Goal: Transaction & Acquisition: Purchase product/service

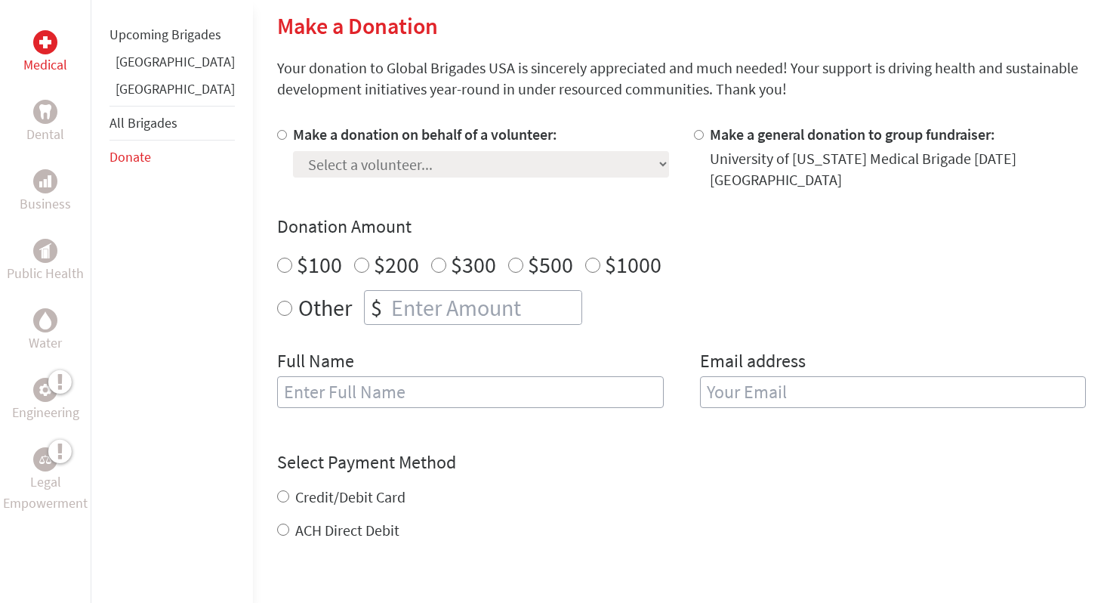
scroll to position [342, 0]
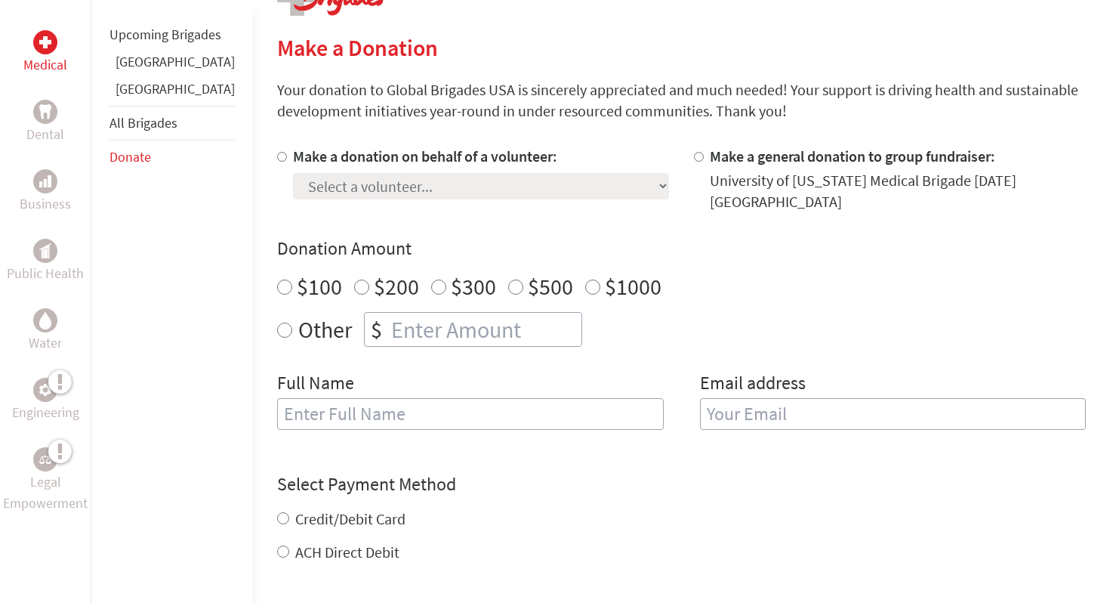
click at [277, 156] on input "Make a donation on behalf of a volunteer:" at bounding box center [282, 157] width 10 height 10
radio input "true"
click at [310, 197] on select "Select a volunteer... [PERSON_NAME] [PERSON_NAME] [PERSON_NAME] [PERSON_NAME] (…" at bounding box center [481, 186] width 376 height 26
select select "79FD58AC-D9E7-11EF-B3BE-42010A8A0038"
click at [293, 173] on select "Select a volunteer... [PERSON_NAME] [PERSON_NAME] [PERSON_NAME] [PERSON_NAME] (…" at bounding box center [481, 186] width 376 height 26
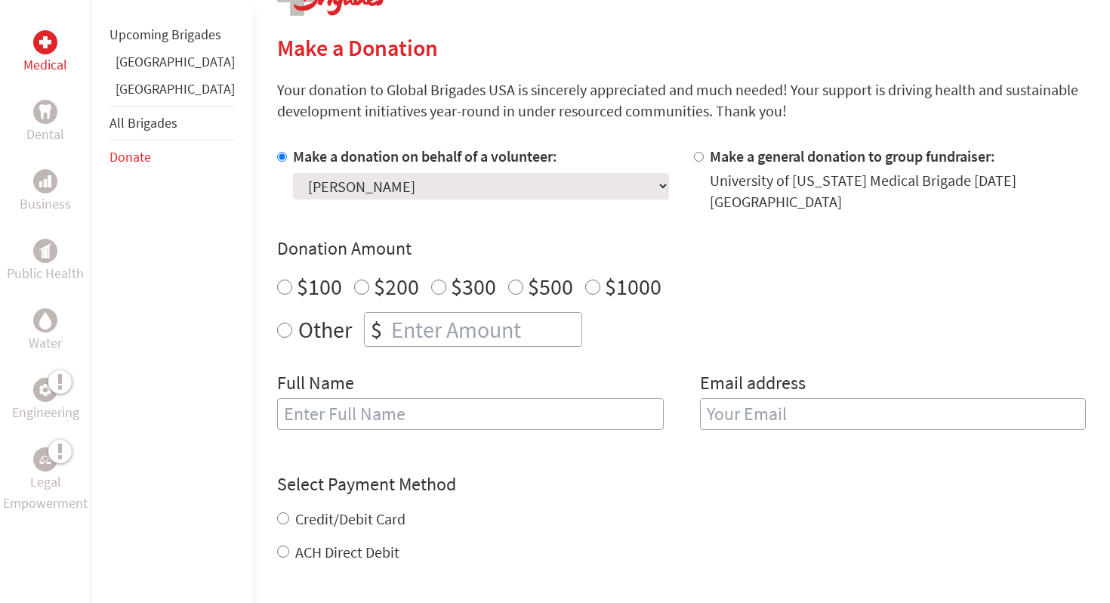
radio input "true"
click at [388, 317] on input "number" at bounding box center [484, 329] width 193 height 33
type input "250"
click at [277, 398] on input "text" at bounding box center [470, 414] width 387 height 32
type input "[PERSON_NAME]"
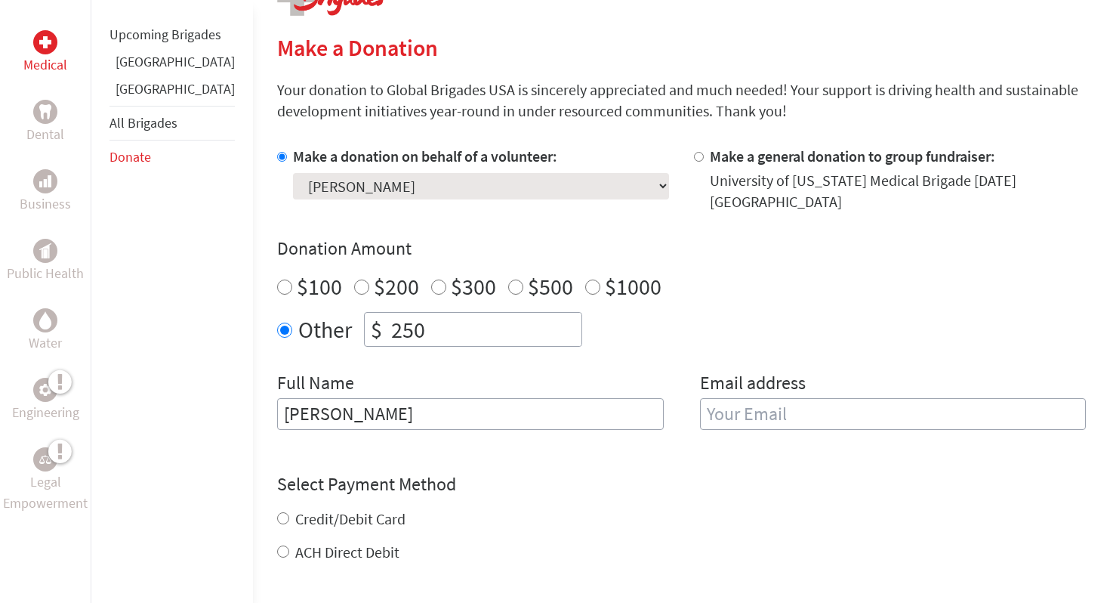
click at [761, 400] on input "email" at bounding box center [893, 414] width 387 height 32
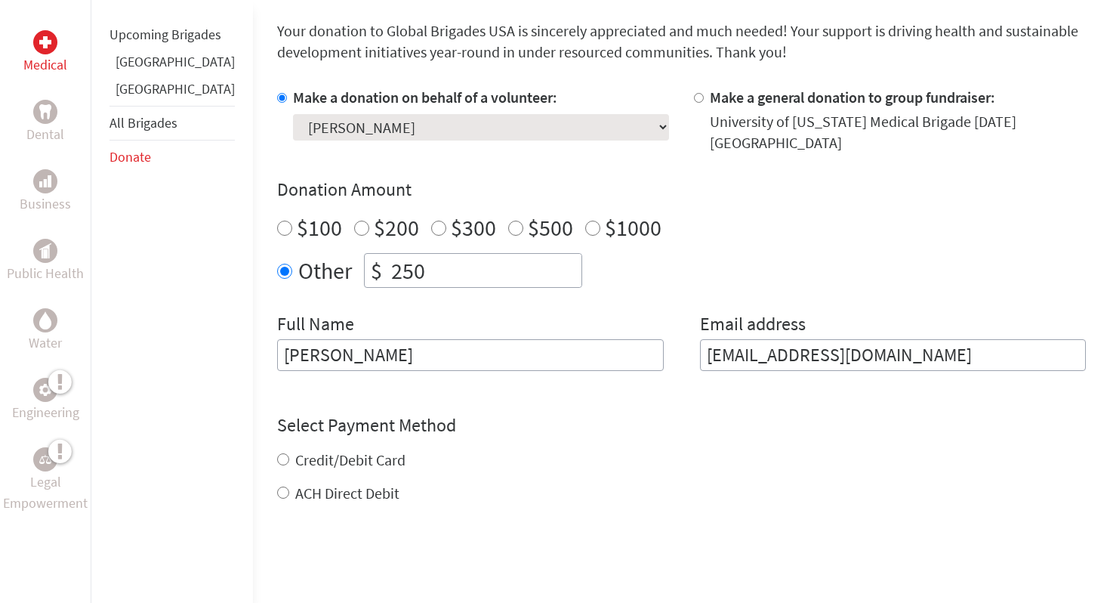
scroll to position [412, 0]
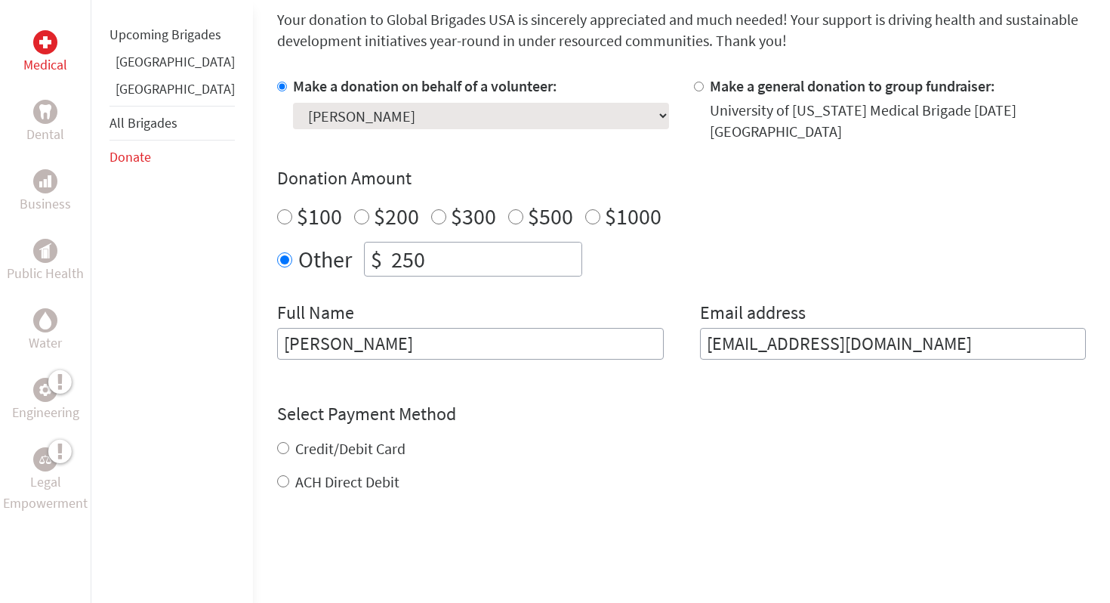
type input "[EMAIL_ADDRESS][DOMAIN_NAME]"
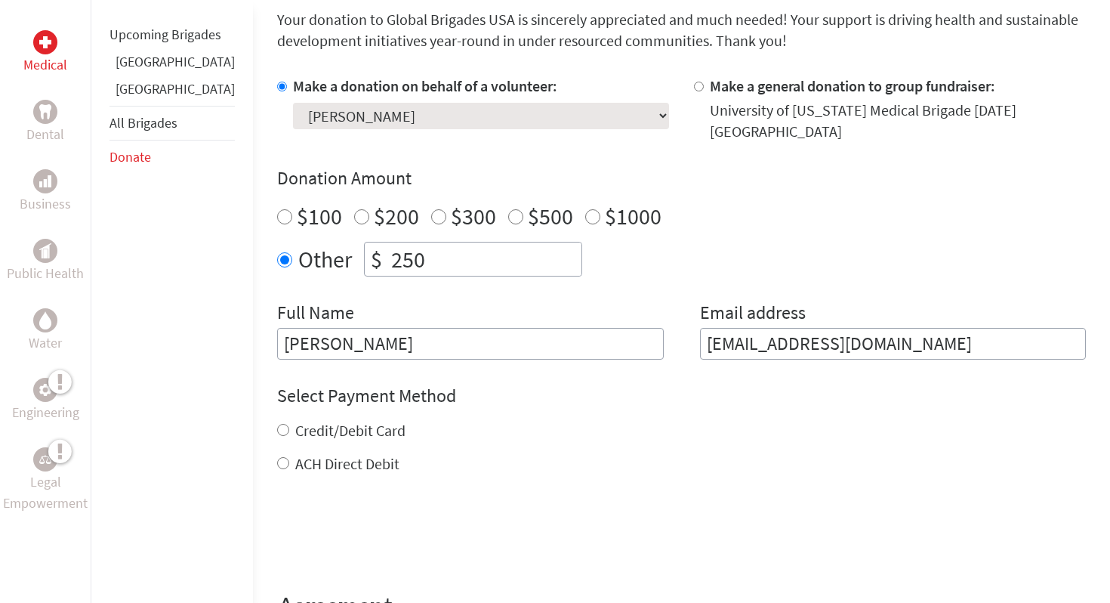
click at [318, 442] on div "Credit/Debit Card ACH Direct Debit" at bounding box center [681, 447] width 809 height 54
click at [295, 423] on label "Credit/Debit Card" at bounding box center [350, 430] width 110 height 19
click at [289, 424] on input "Credit/Debit Card" at bounding box center [283, 430] width 12 height 12
radio input "true"
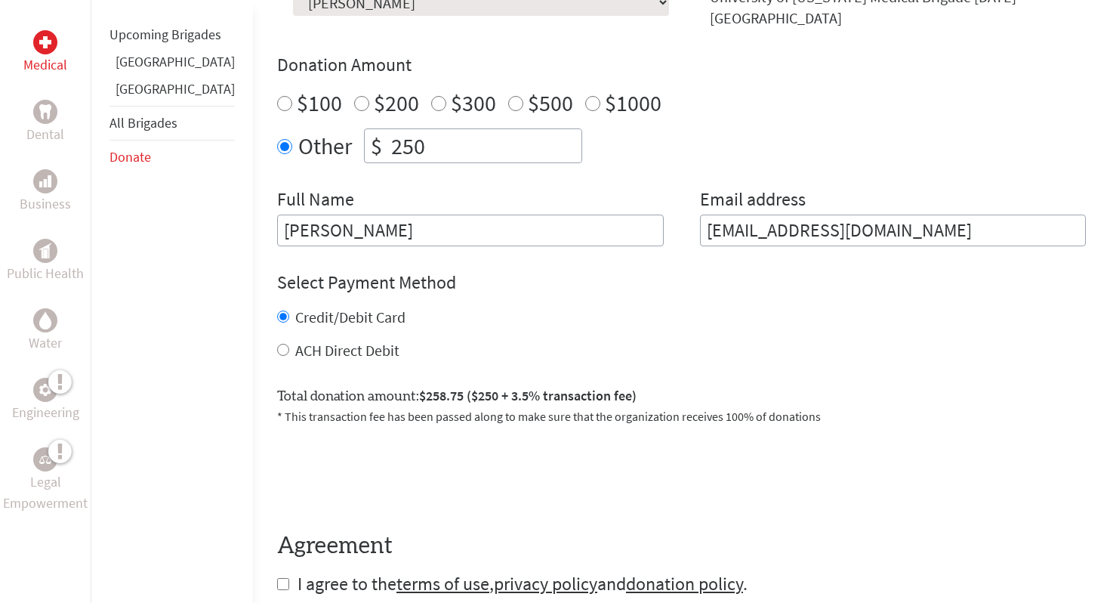
scroll to position [593, 0]
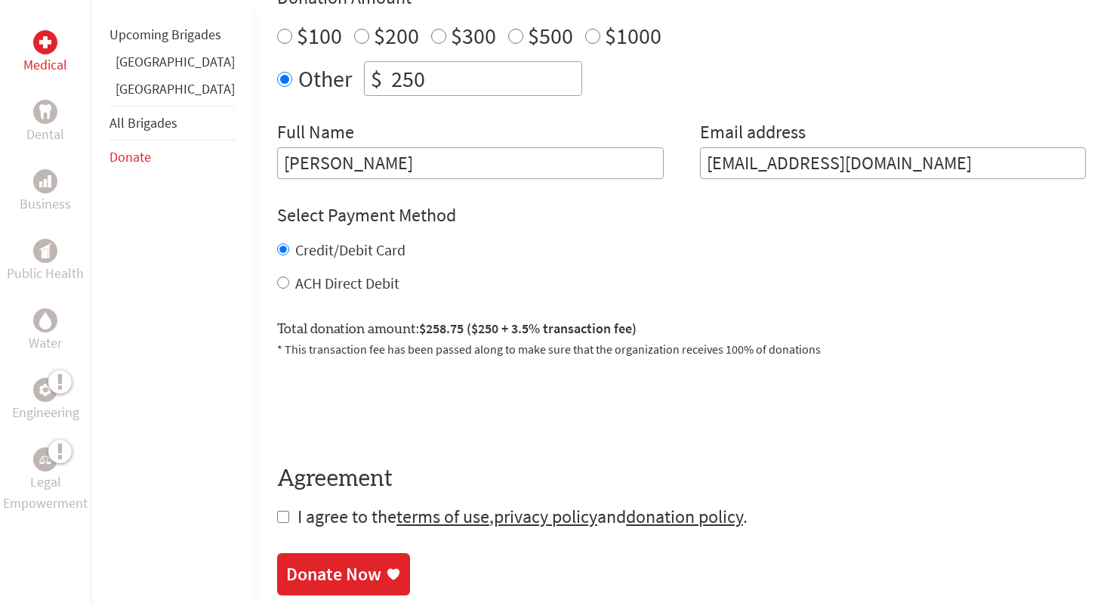
click at [277, 511] on input "checkbox" at bounding box center [283, 517] width 12 height 12
checkbox input "true"
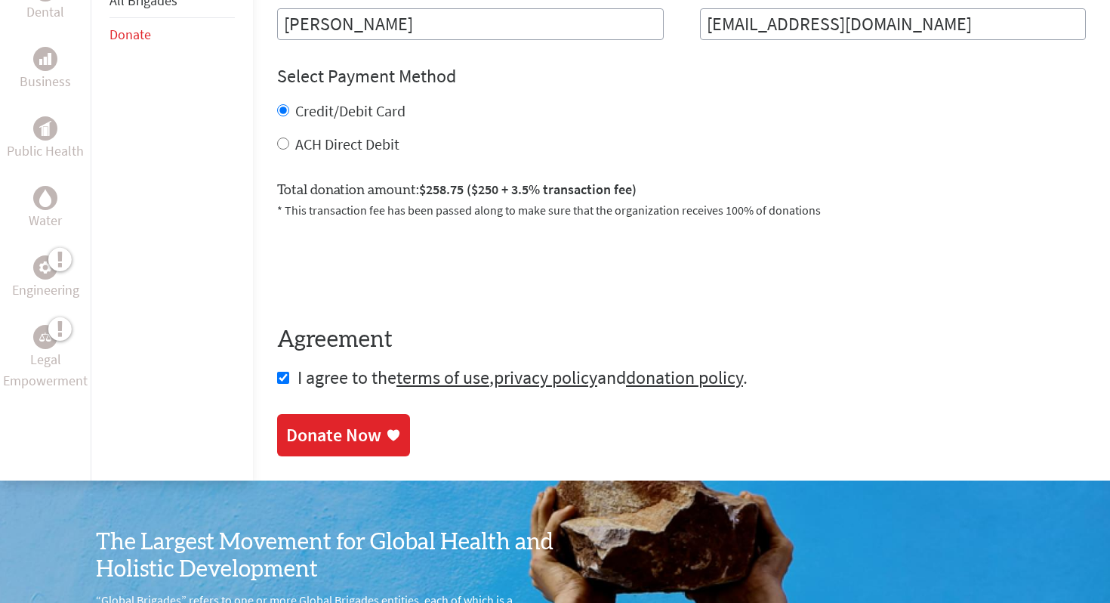
scroll to position [740, 0]
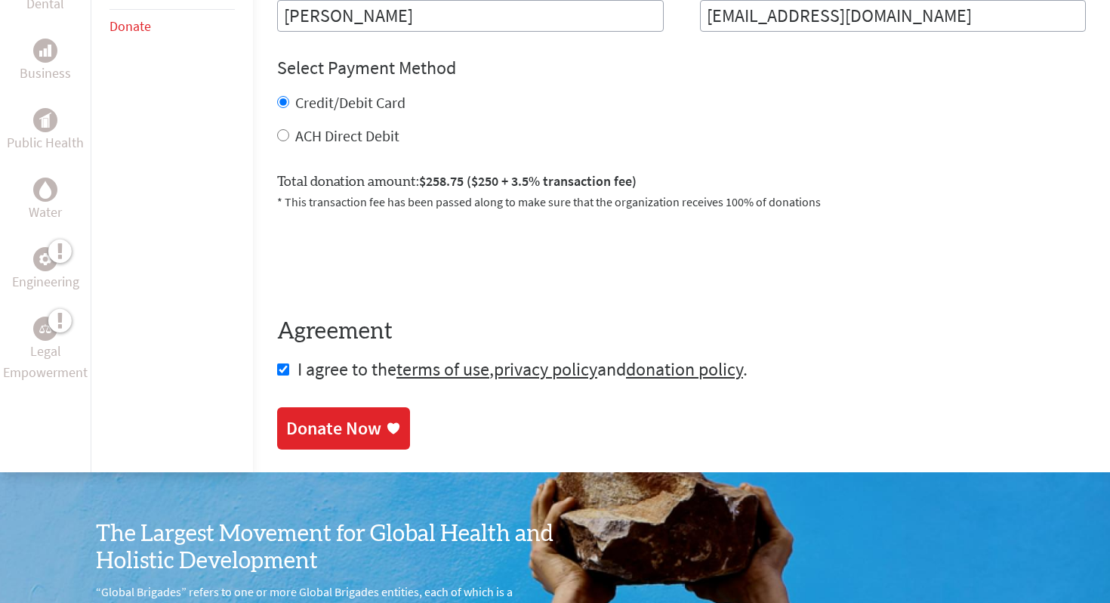
click at [293, 416] on div "Donate Now" at bounding box center [333, 428] width 95 height 24
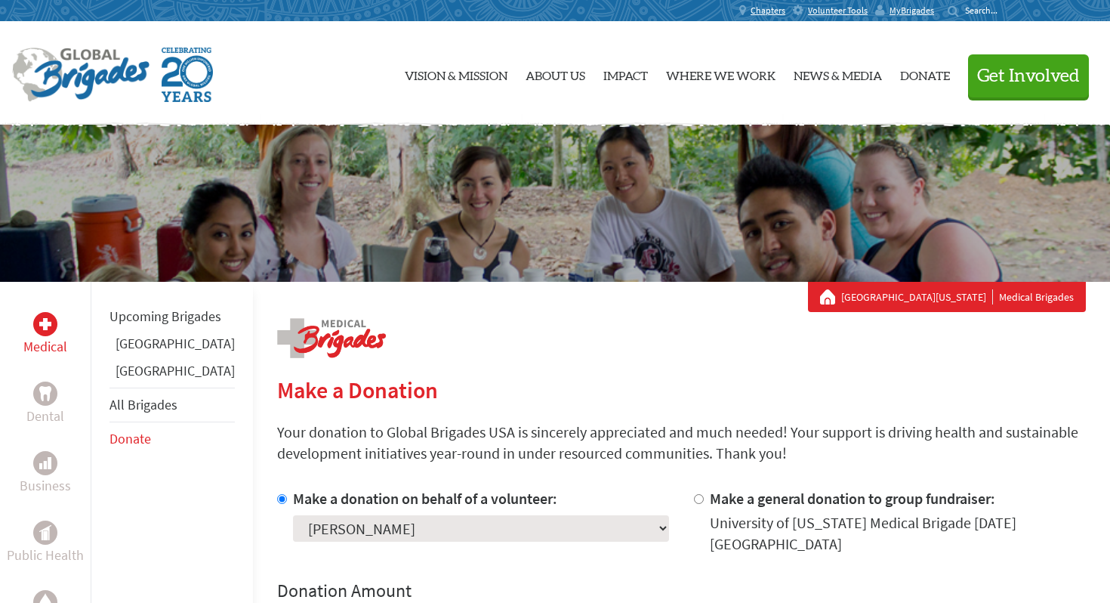
scroll to position [36, 0]
